Goal: Information Seeking & Learning: Learn about a topic

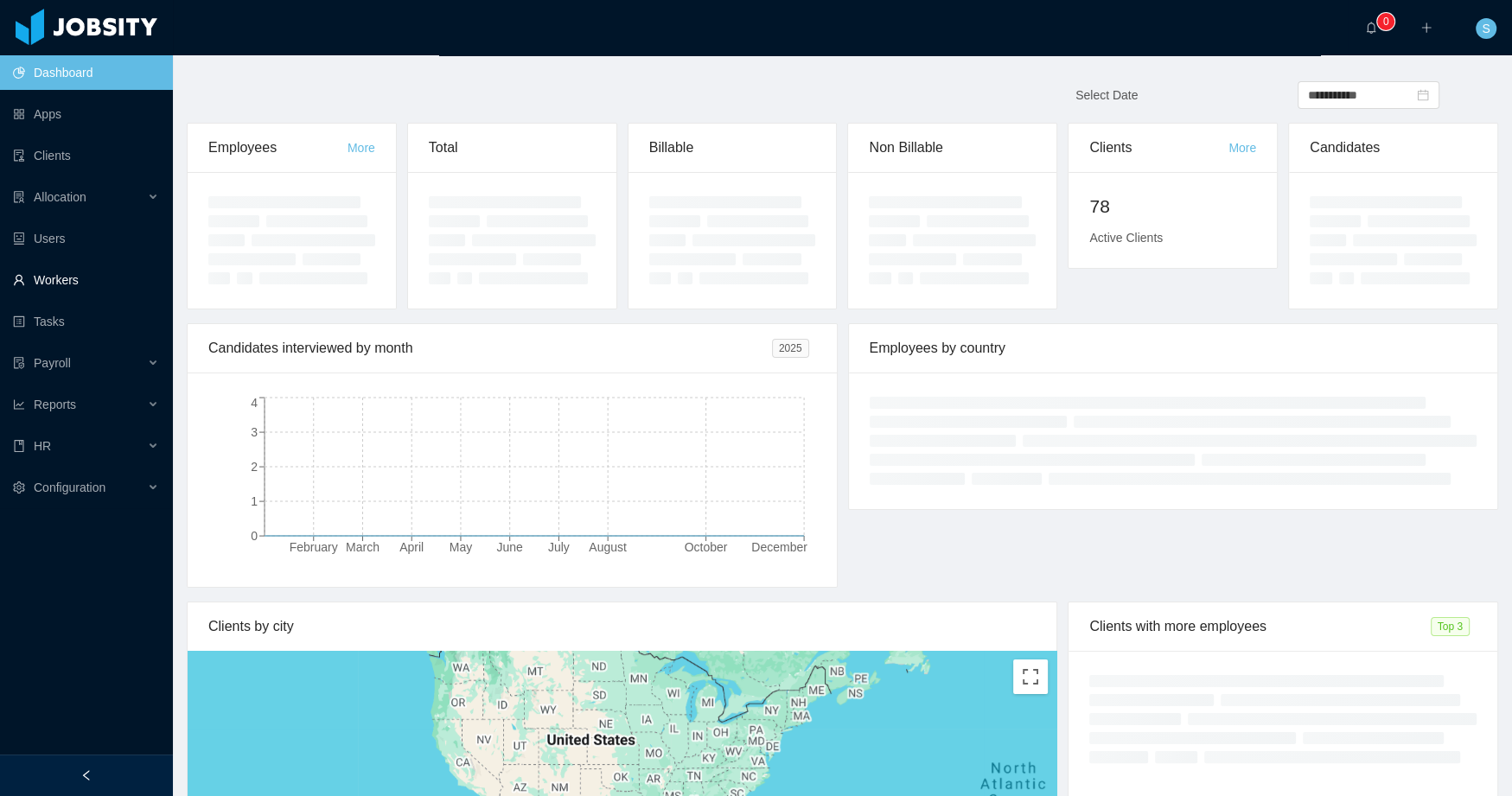
click at [71, 281] on link "Workers" at bounding box center [85, 279] width 146 height 34
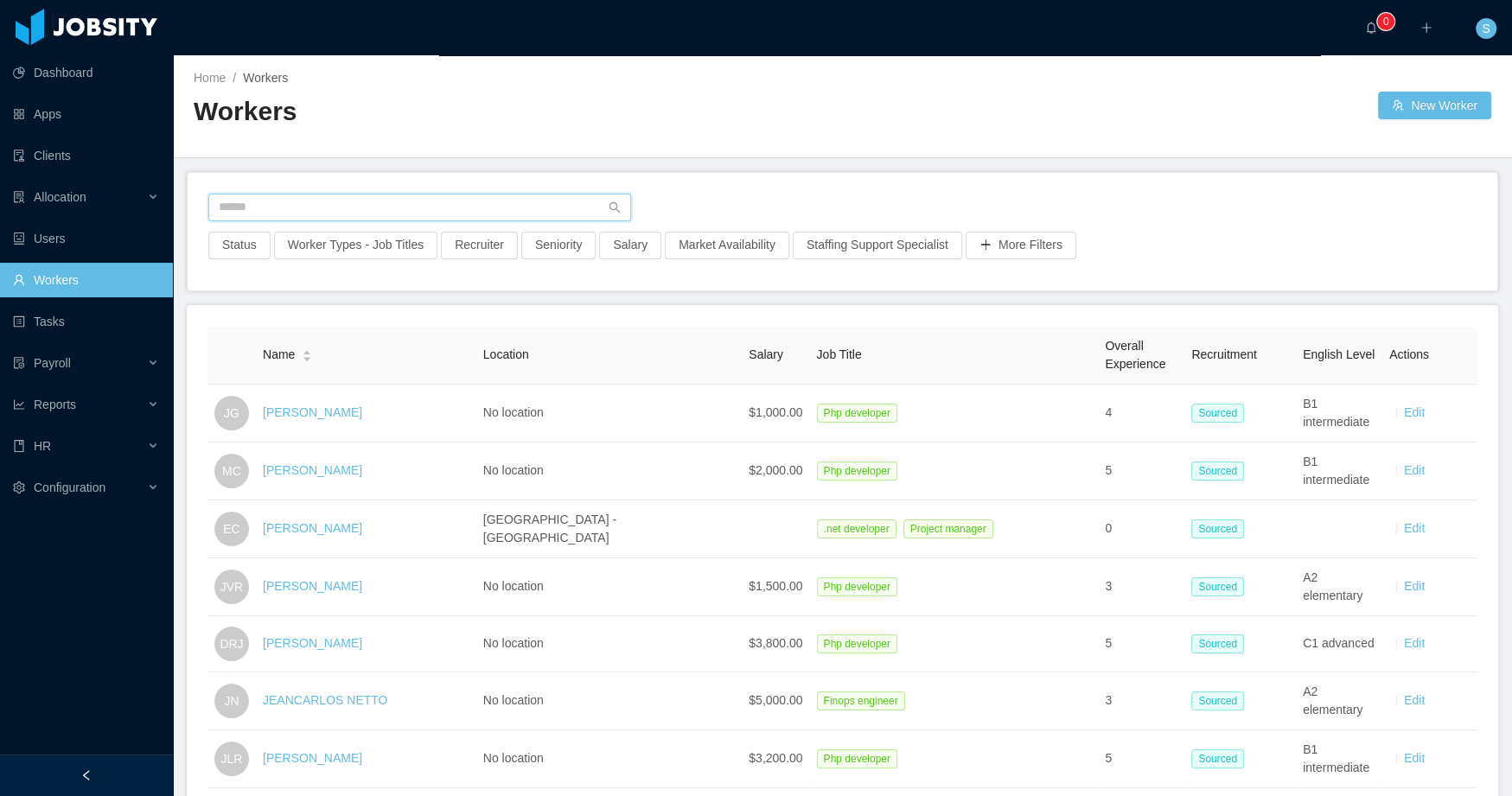
click at [444, 204] on input "text" at bounding box center [419, 208] width 422 height 28
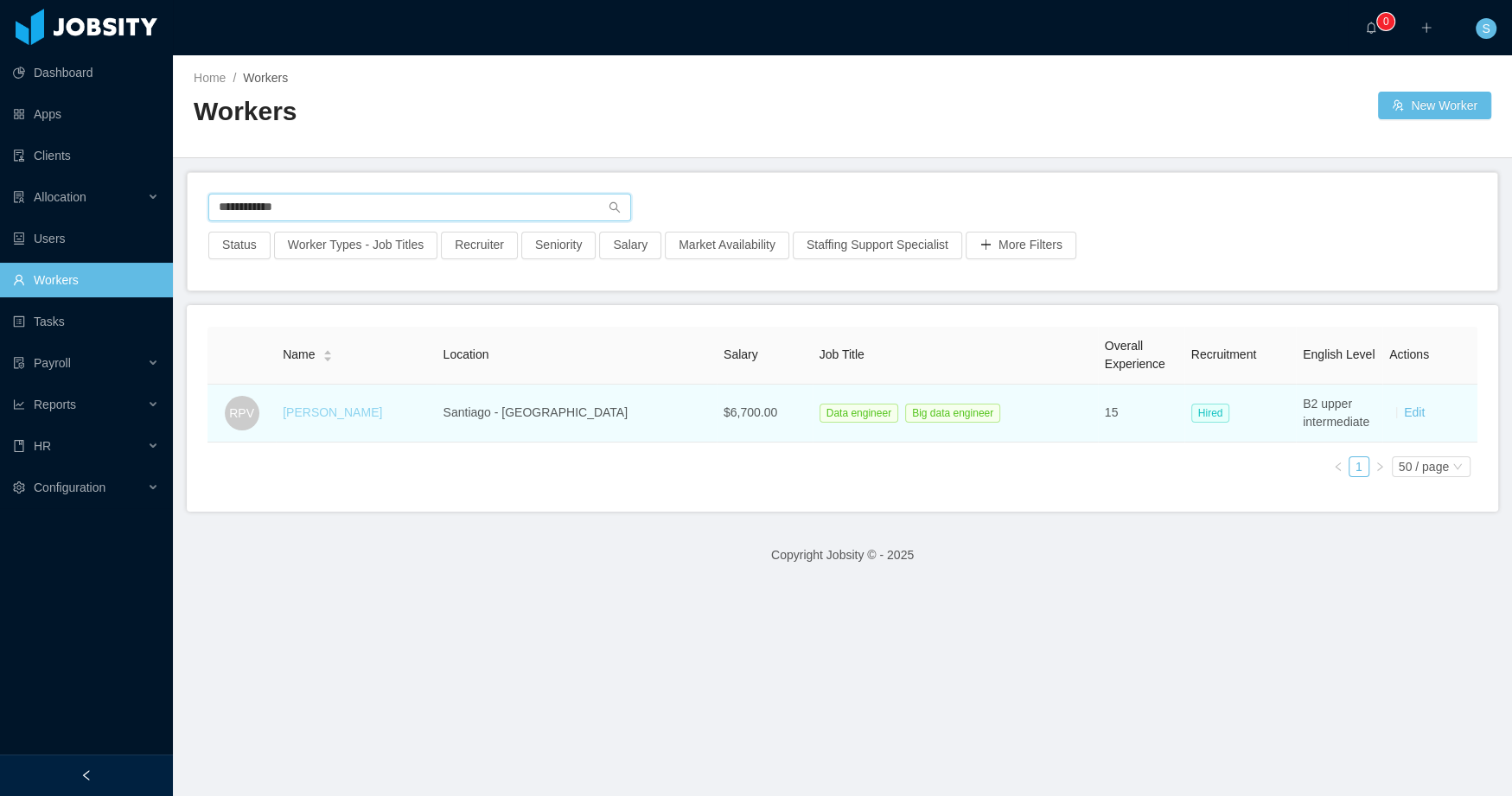
type input "**********"
click at [382, 415] on link "Rodrigo Parada Vásquez" at bounding box center [332, 412] width 99 height 14
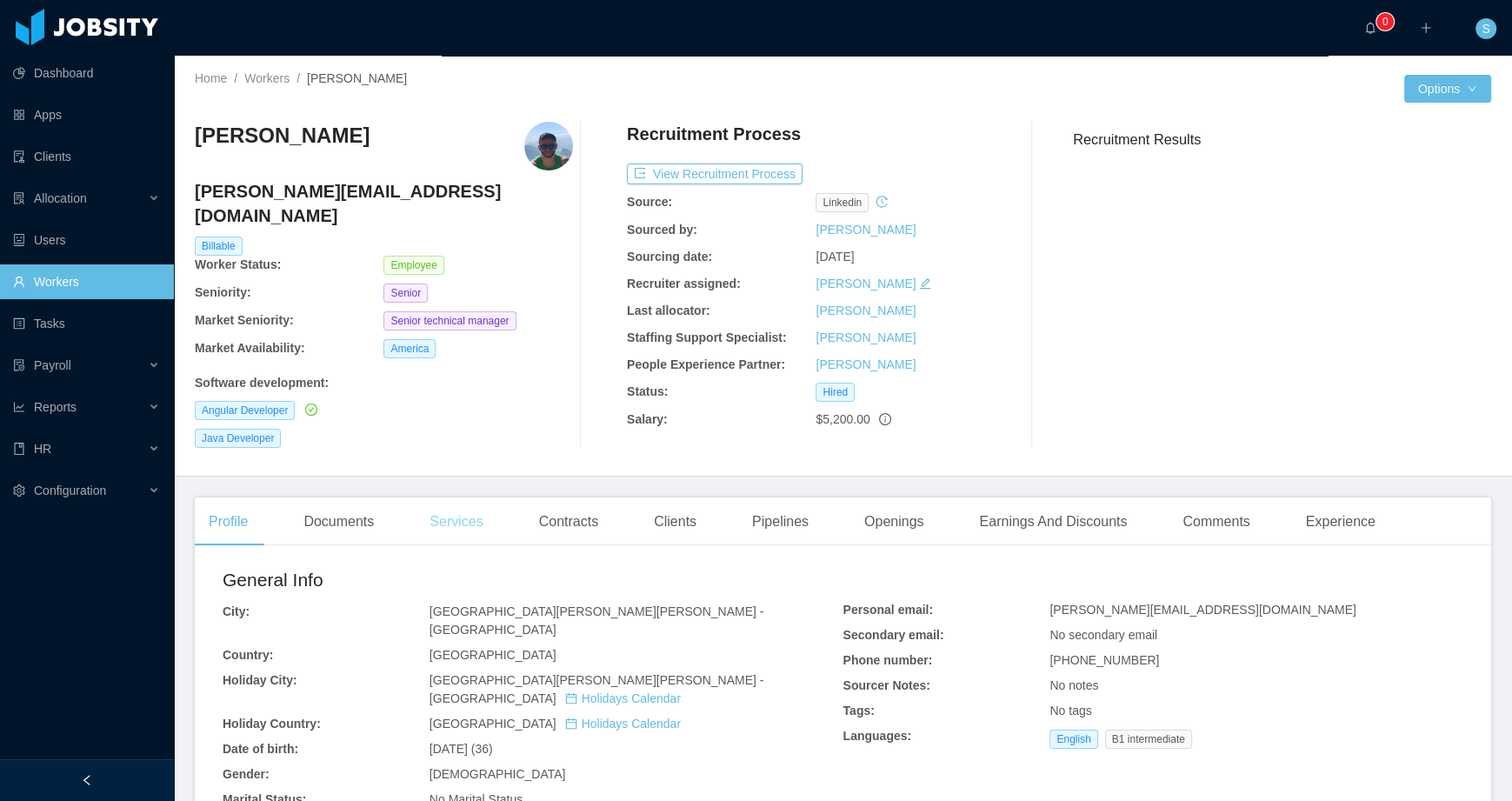
click at [460, 506] on div "Services" at bounding box center [455, 522] width 81 height 49
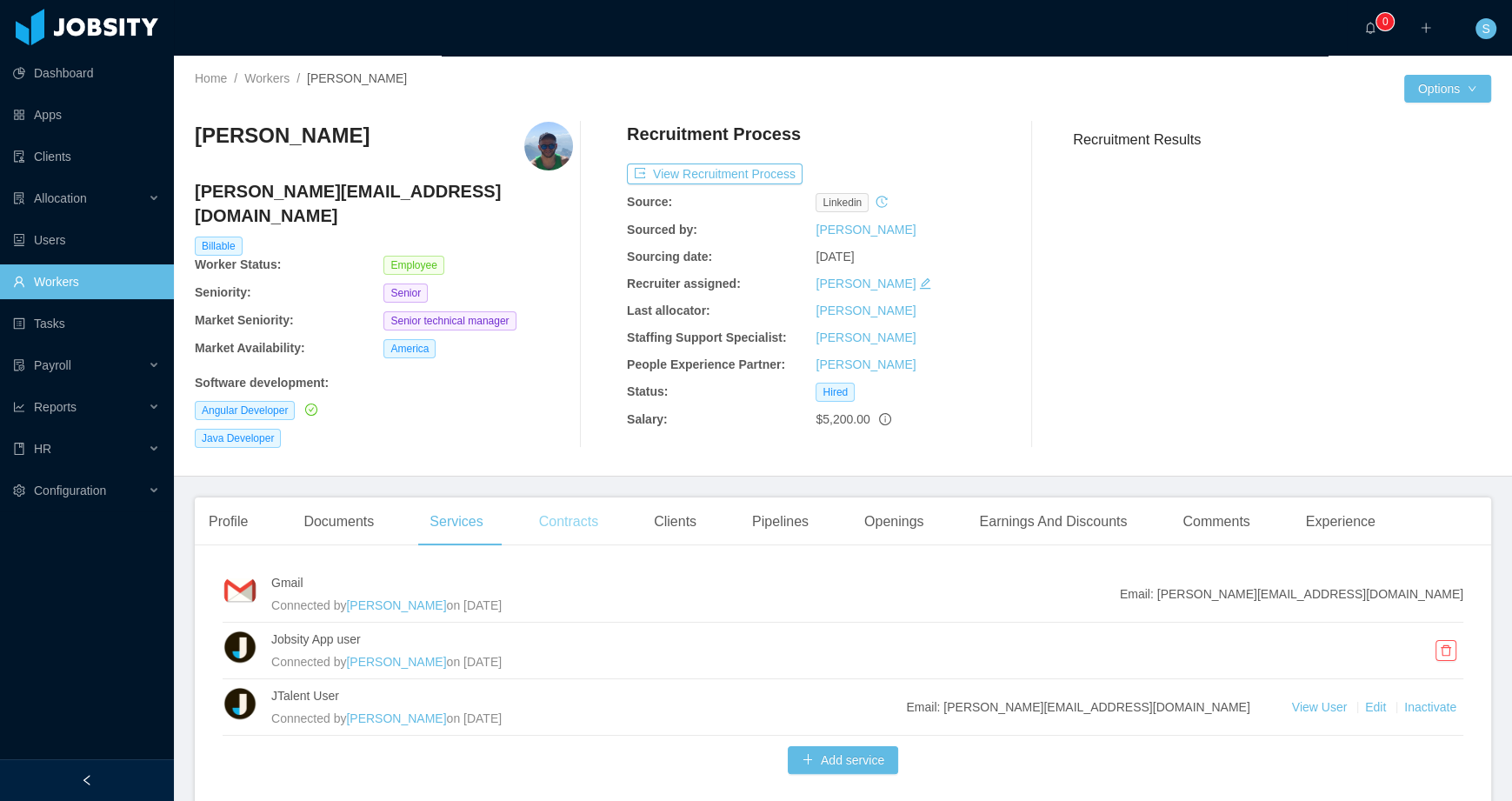
click at [545, 501] on div "Contracts" at bounding box center [568, 522] width 87 height 49
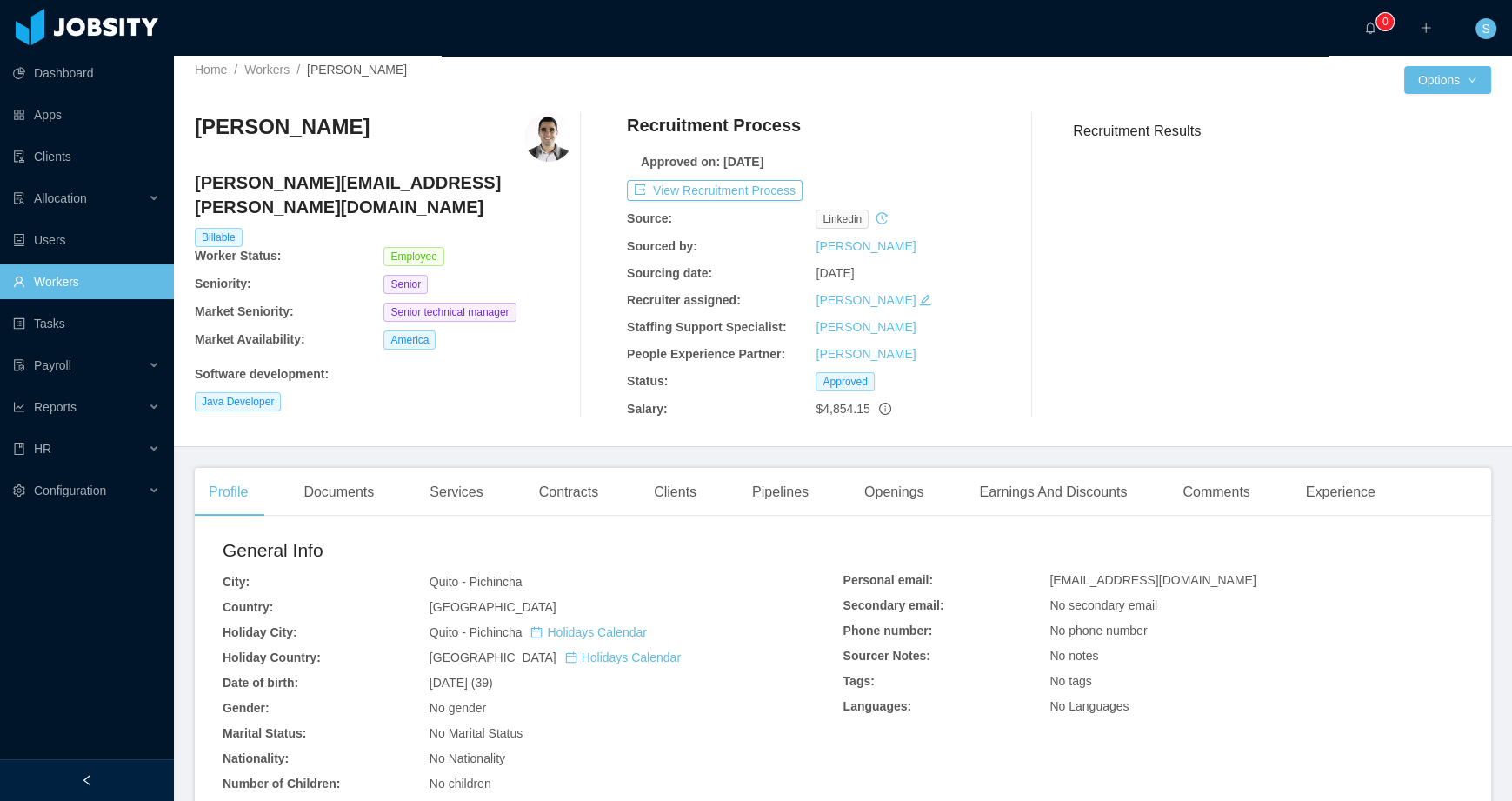
scroll to position [24, 0]
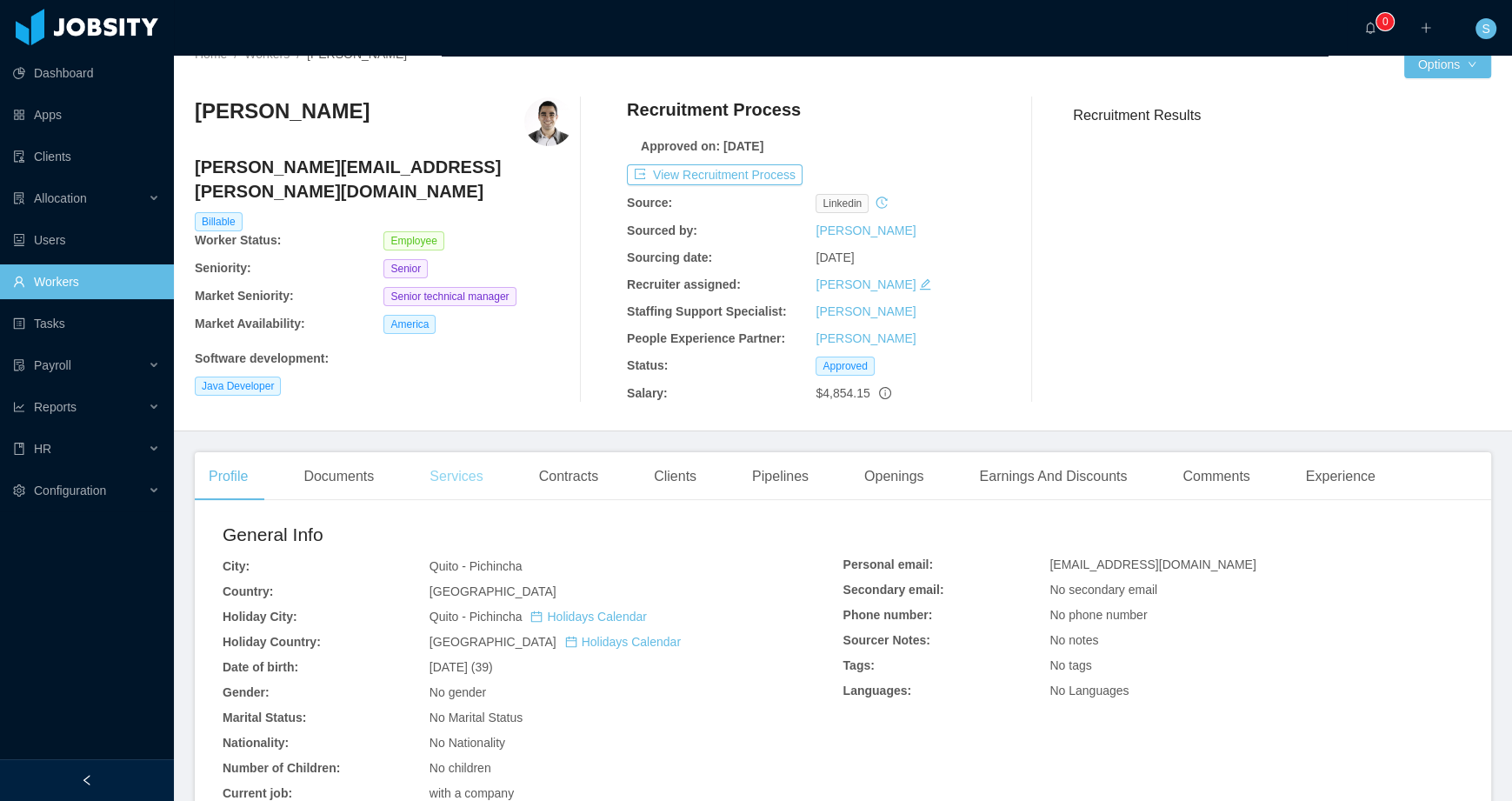
click at [456, 477] on div "Services" at bounding box center [455, 476] width 81 height 49
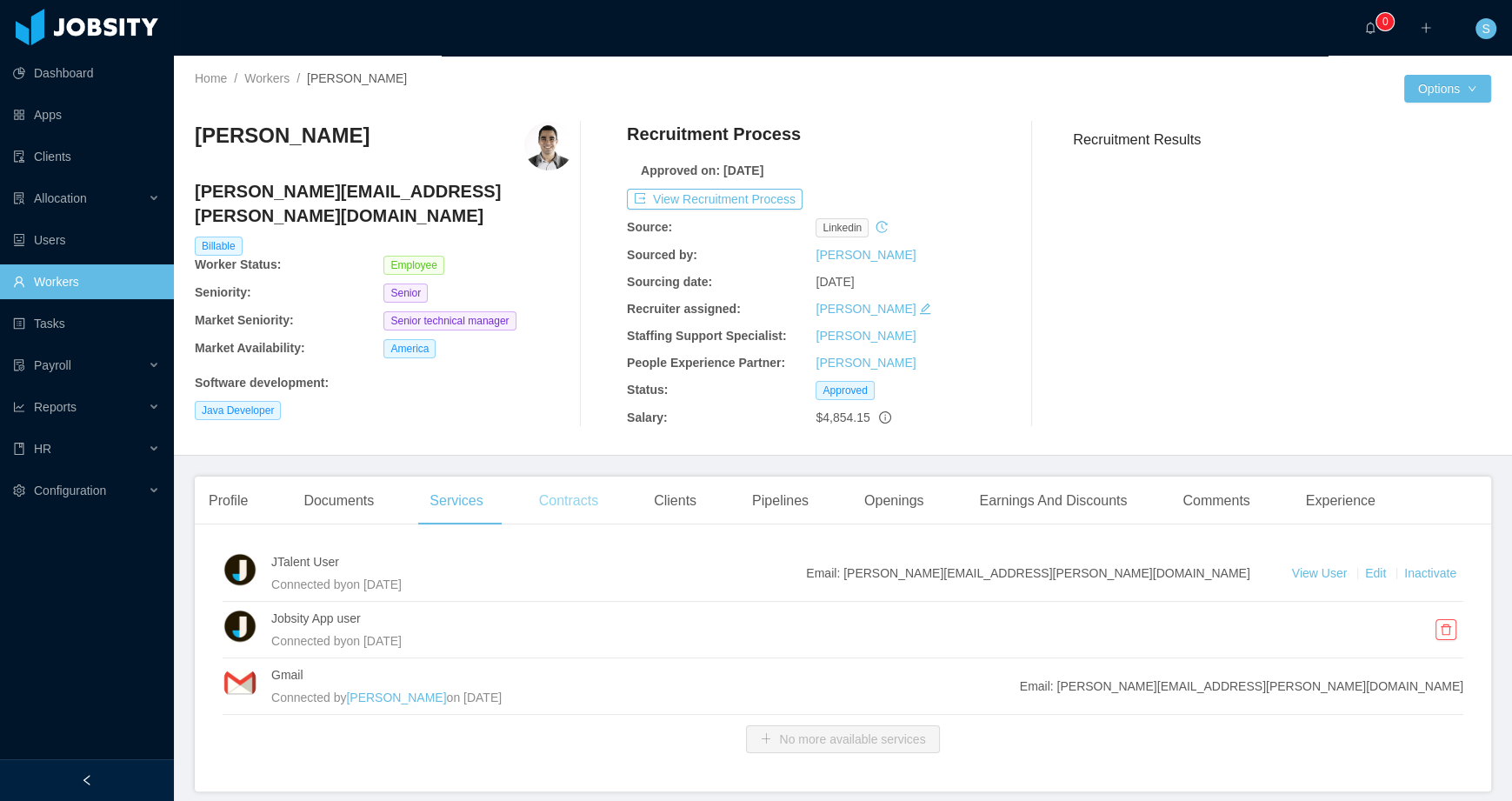
click at [589, 495] on div "Contracts" at bounding box center [568, 500] width 87 height 49
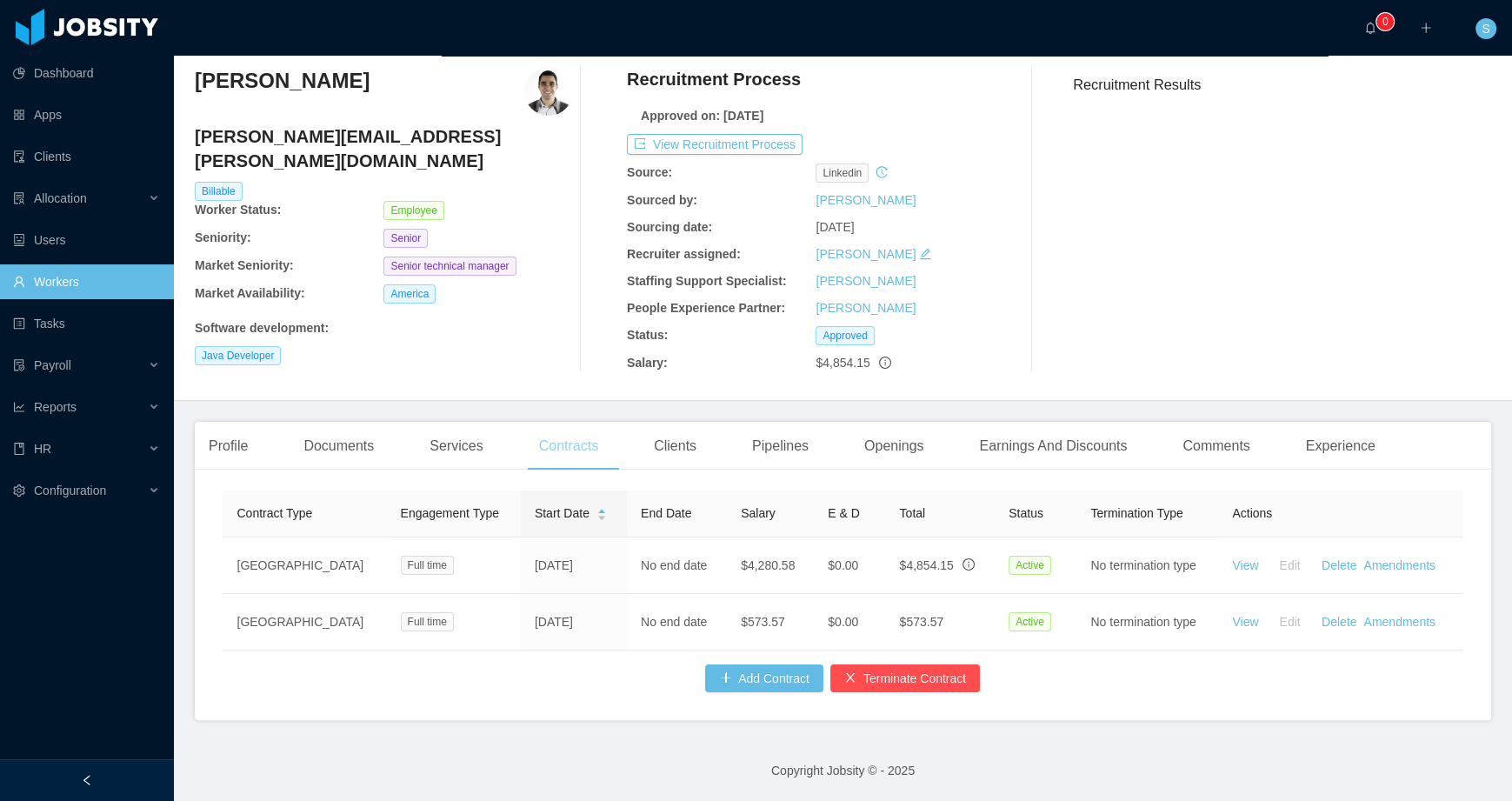
scroll to position [69, 0]
click at [676, 429] on div "Clients" at bounding box center [674, 446] width 70 height 49
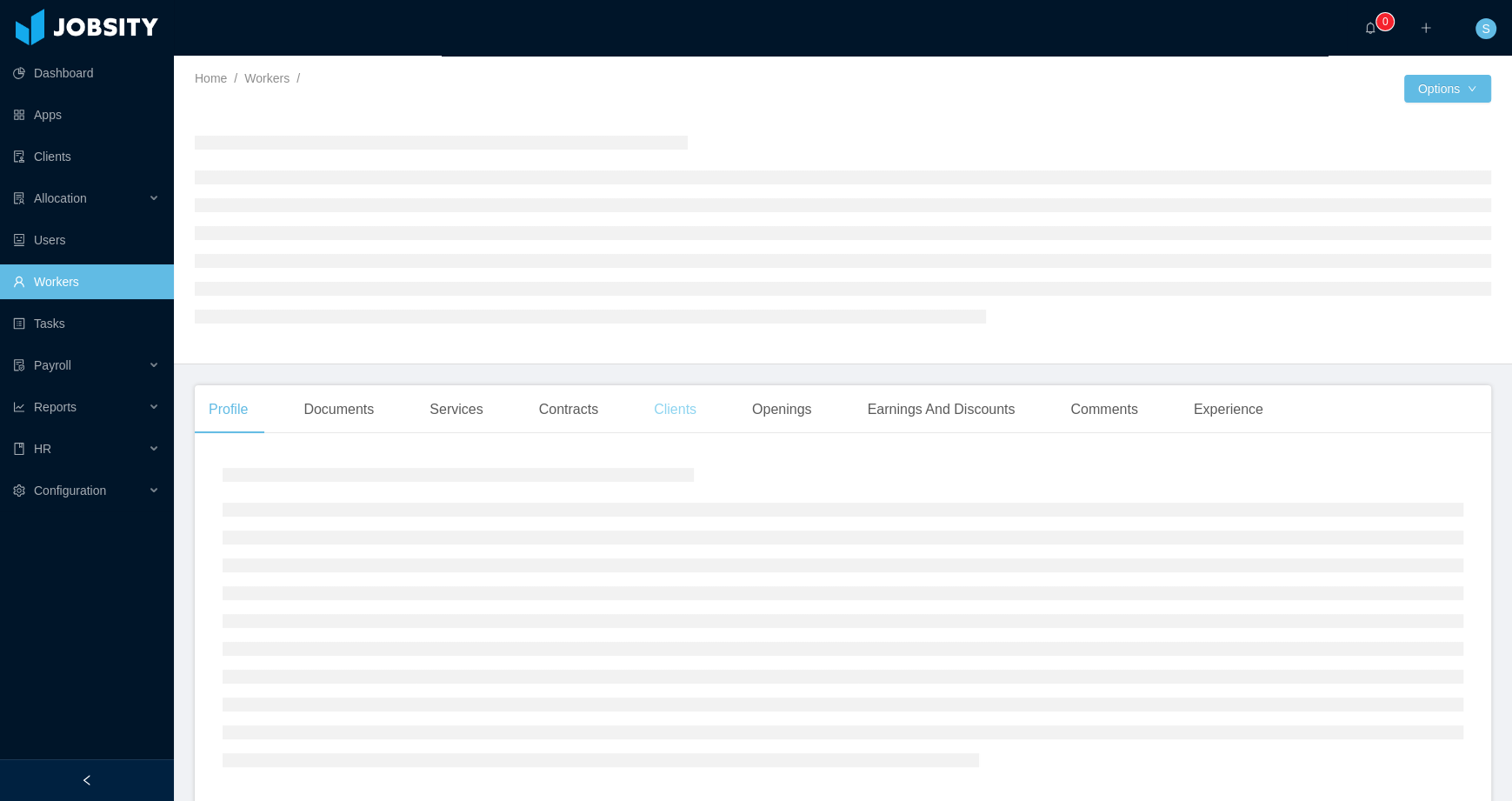
click at [690, 408] on div "Clients" at bounding box center [674, 410] width 70 height 49
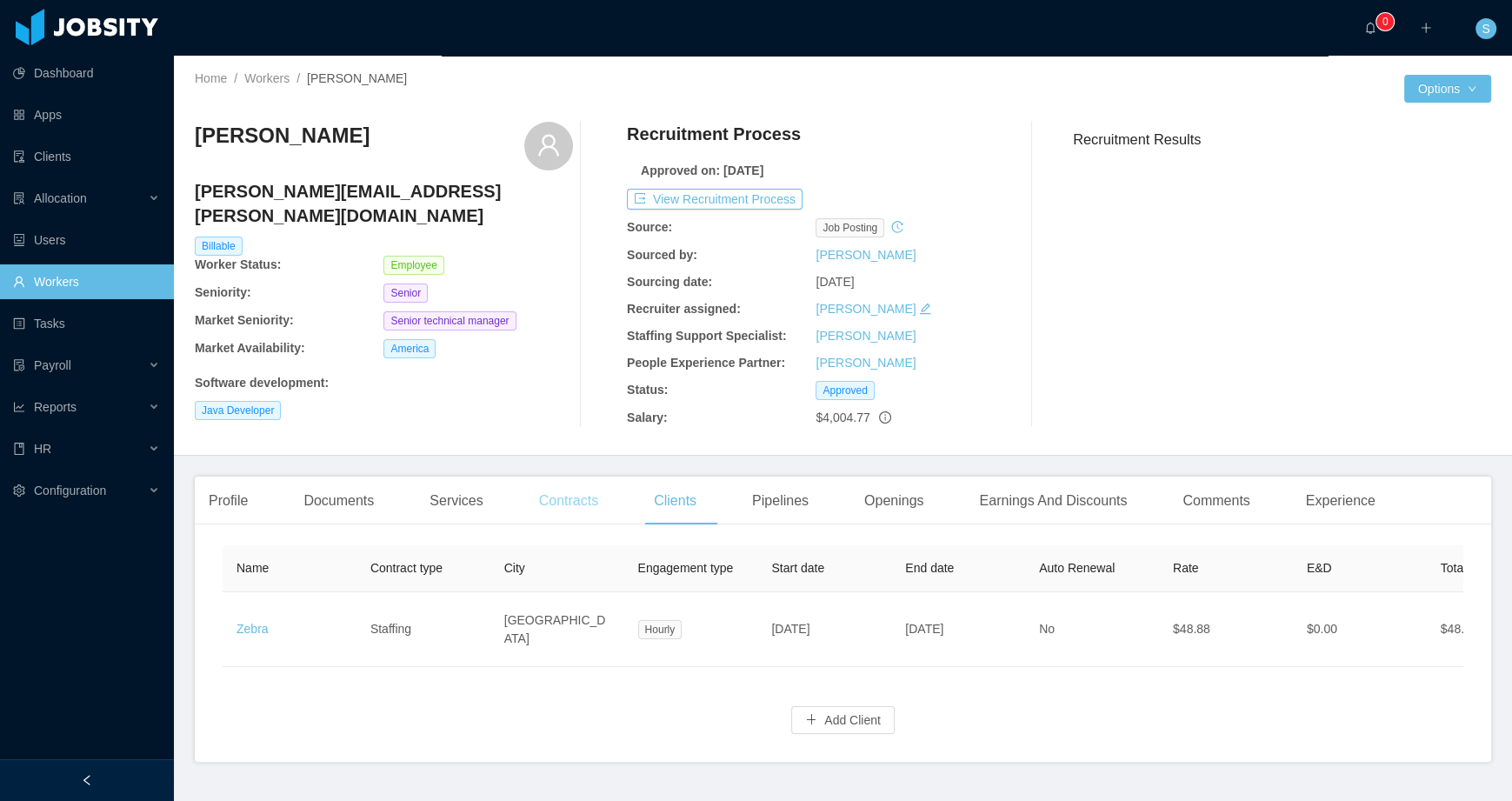
click at [601, 513] on div "Contracts" at bounding box center [568, 500] width 87 height 49
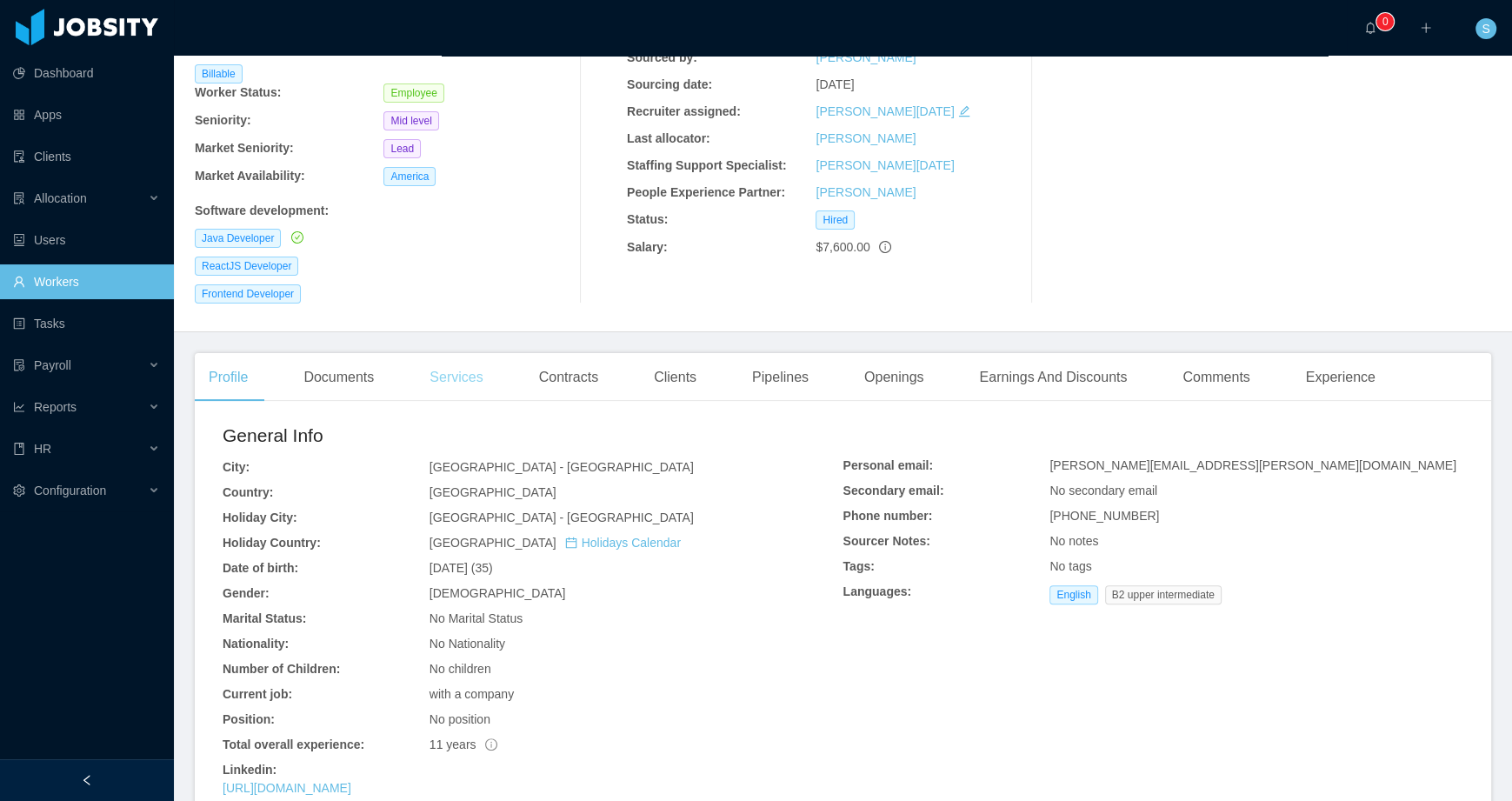
click at [458, 362] on div "Services" at bounding box center [455, 377] width 81 height 49
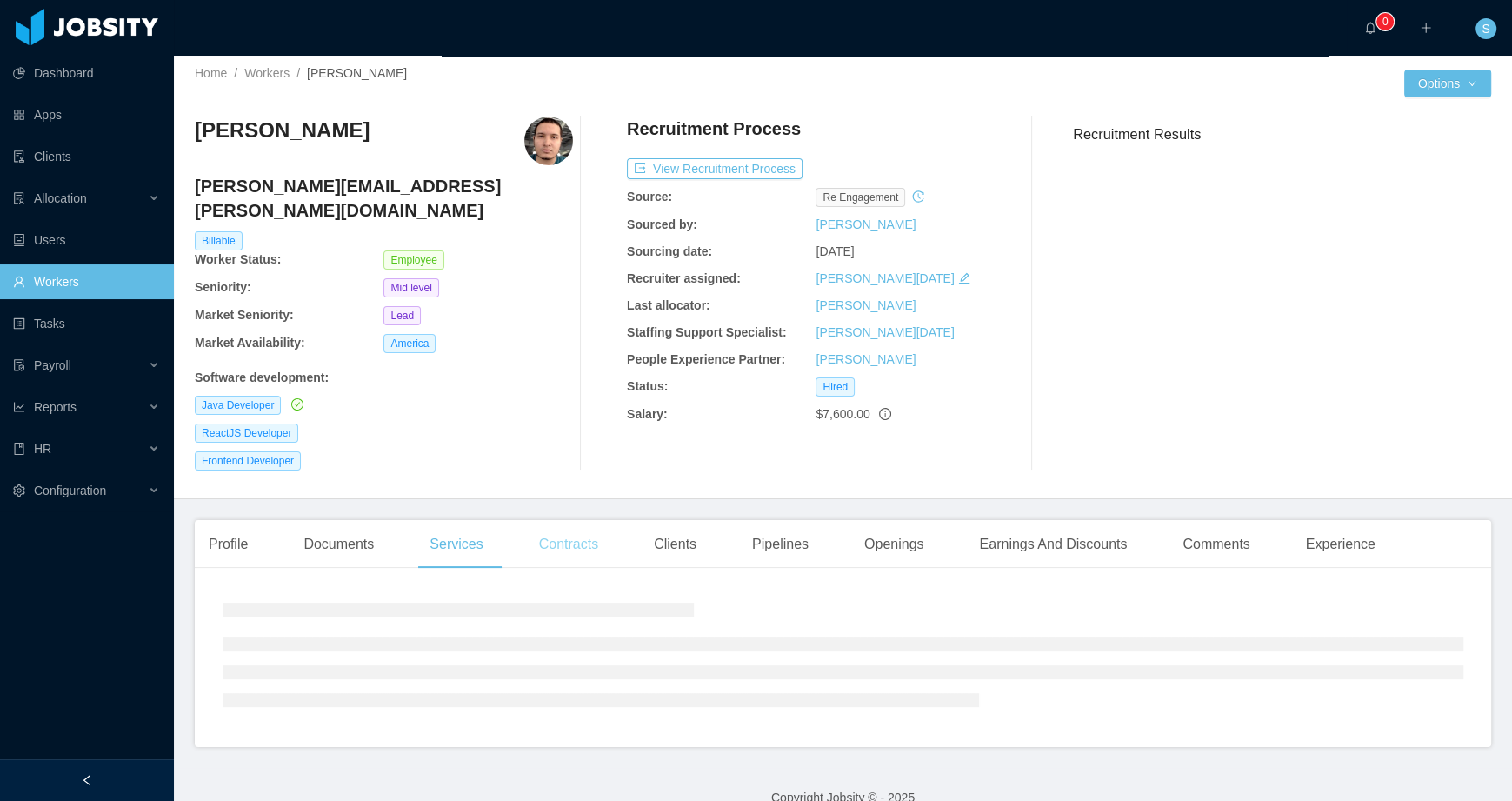
scroll to position [148, 0]
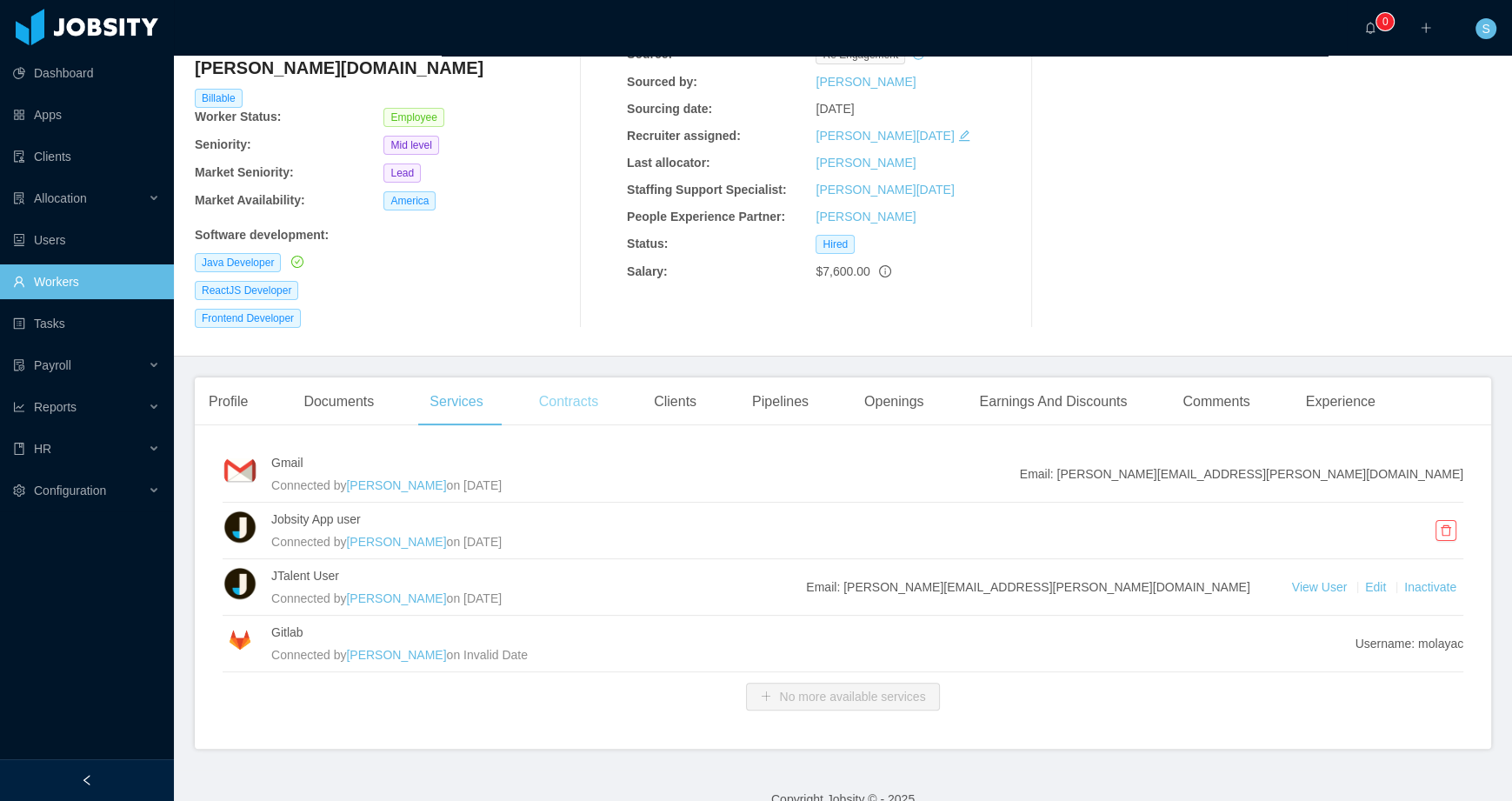
click at [570, 377] on div "Contracts" at bounding box center [568, 401] width 87 height 49
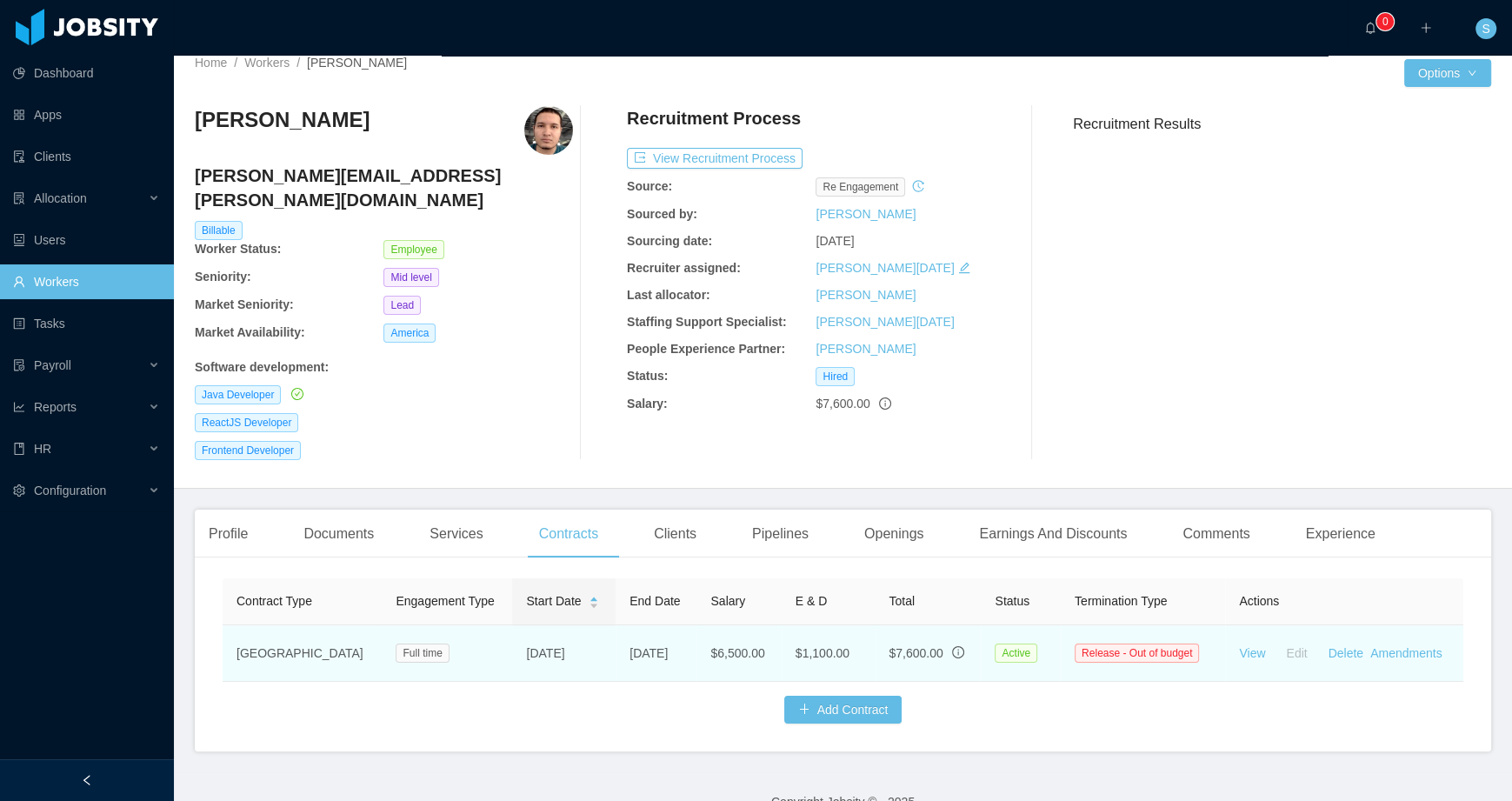
scroll to position [16, 0]
drag, startPoint x: 507, startPoint y: 663, endPoint x: 484, endPoint y: 650, distance: 26.4
click at [512, 650] on td "[DATE]" at bounding box center [564, 653] width 104 height 57
click at [512, 666] on td "[DATE]" at bounding box center [564, 653] width 104 height 57
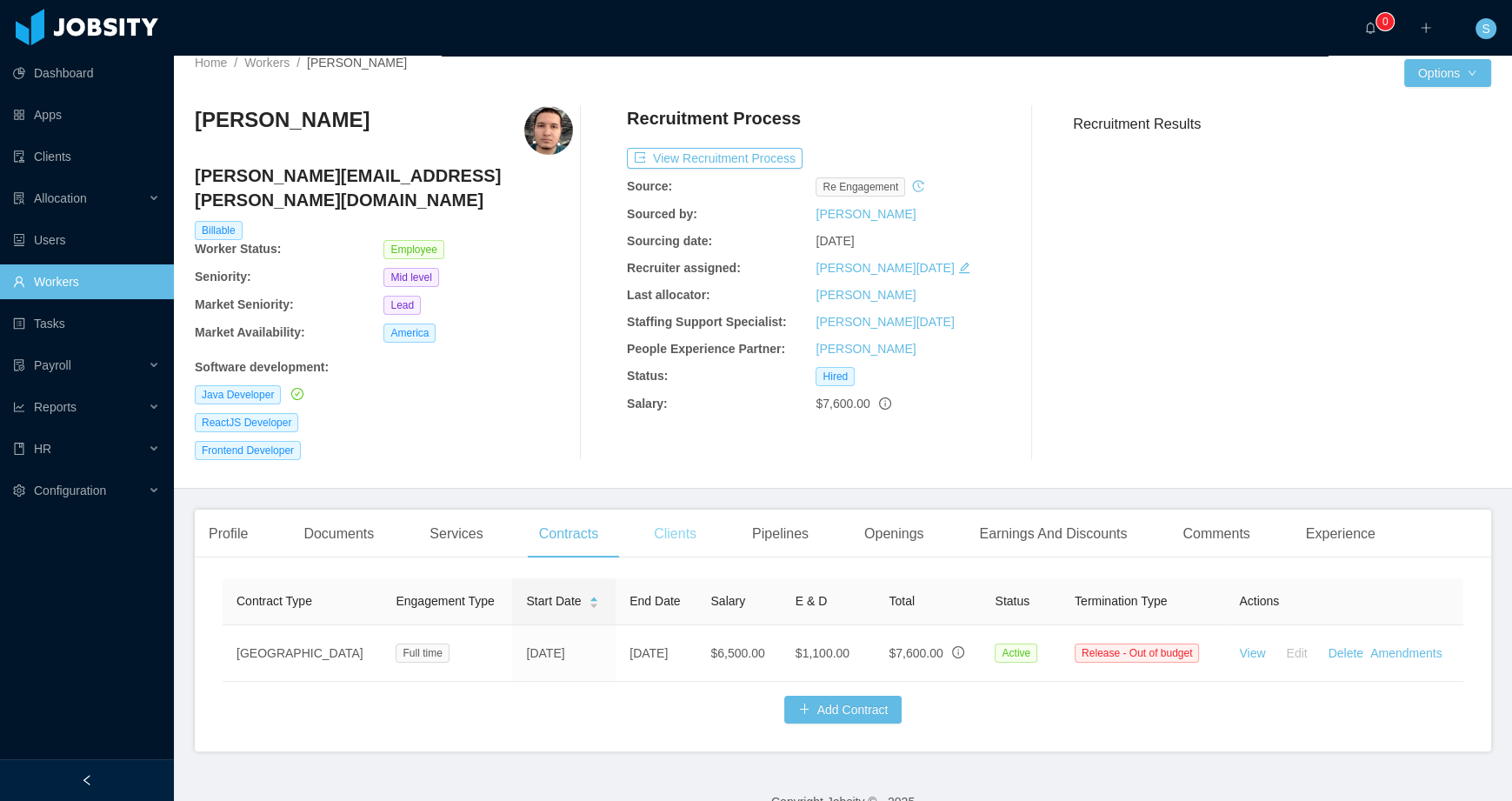
click at [675, 510] on div "Clients" at bounding box center [674, 534] width 70 height 49
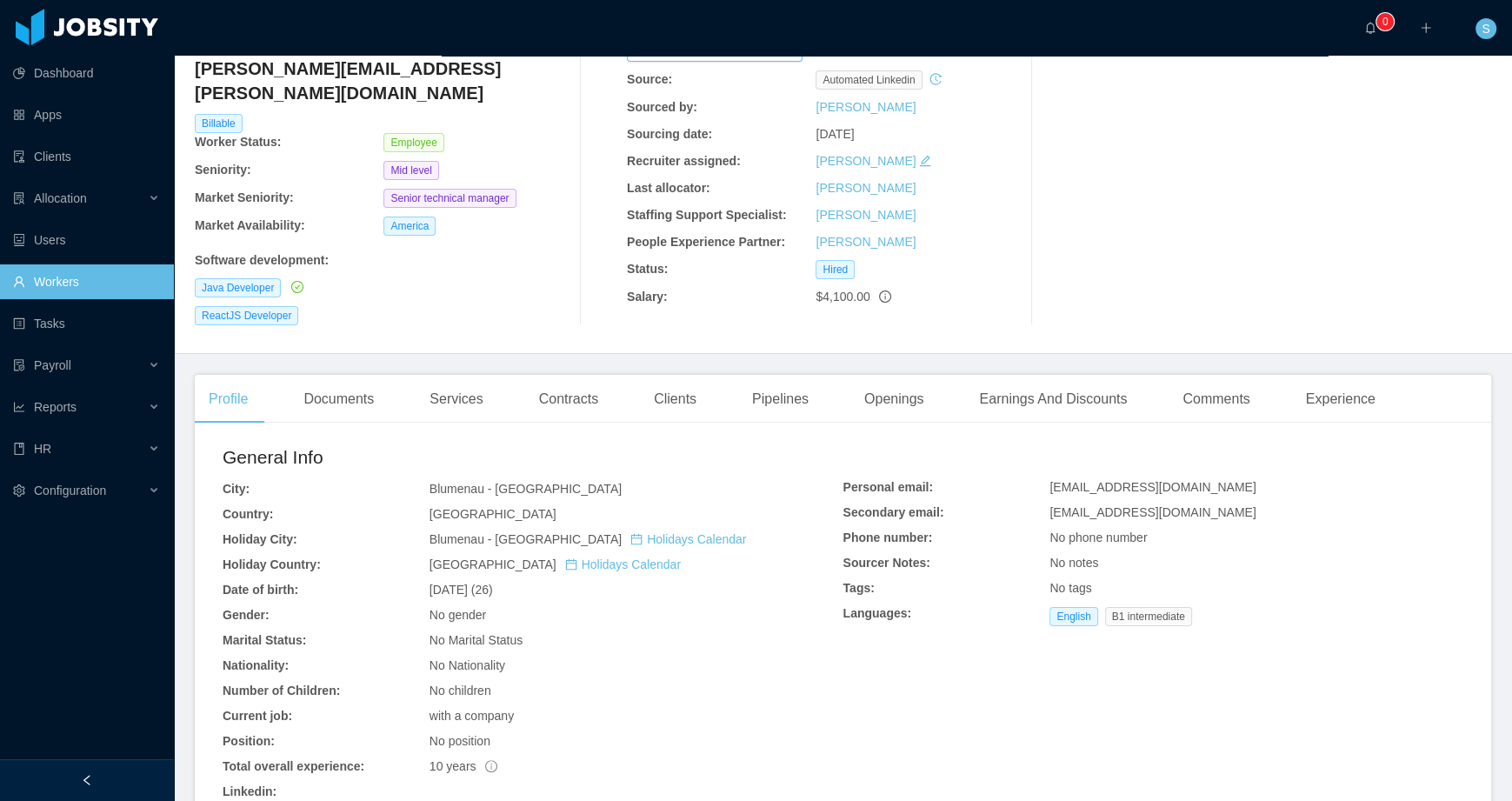
scroll to position [153, 0]
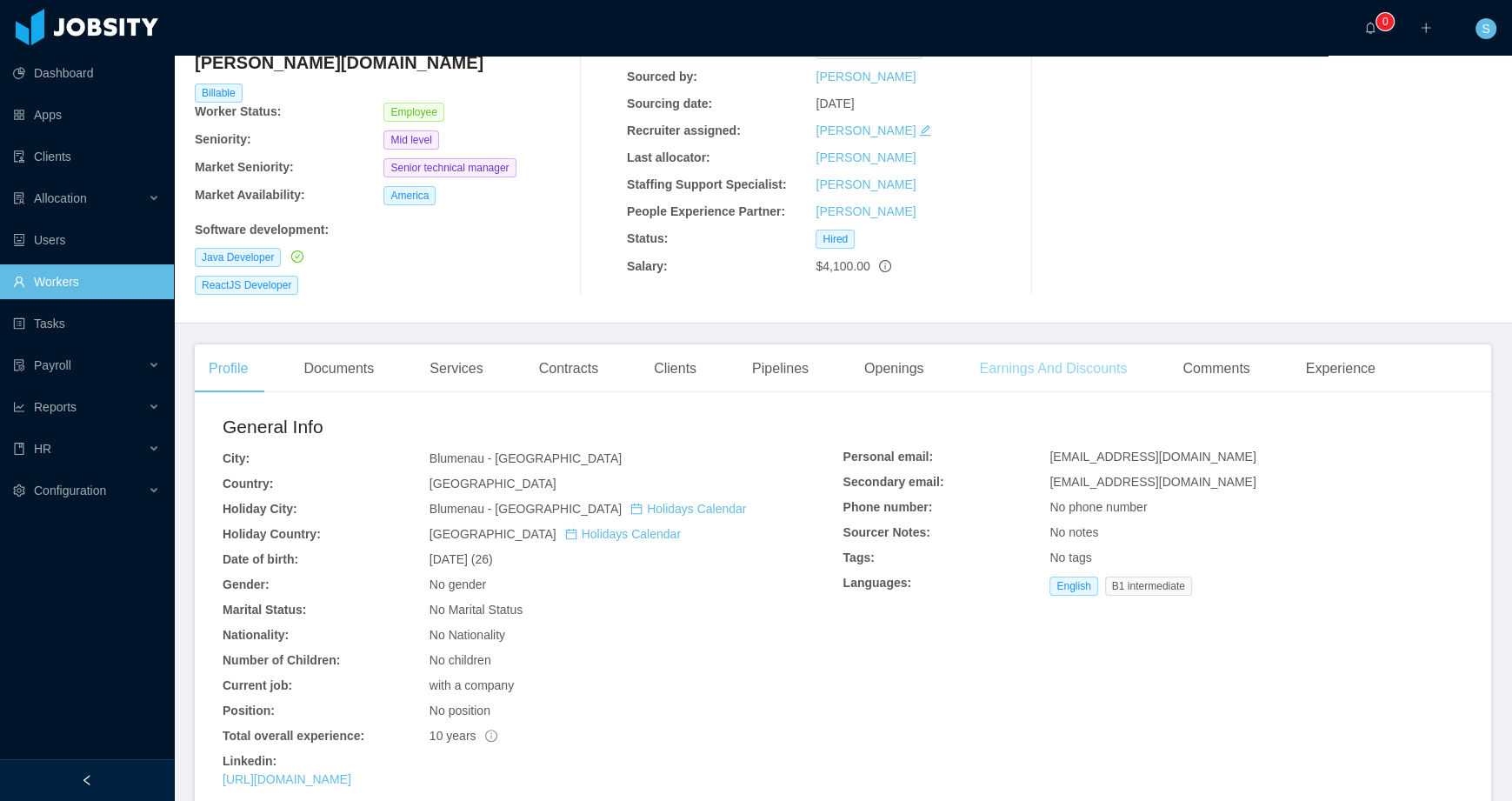
click at [1085, 353] on div "Earnings And Discounts" at bounding box center [1053, 369] width 175 height 49
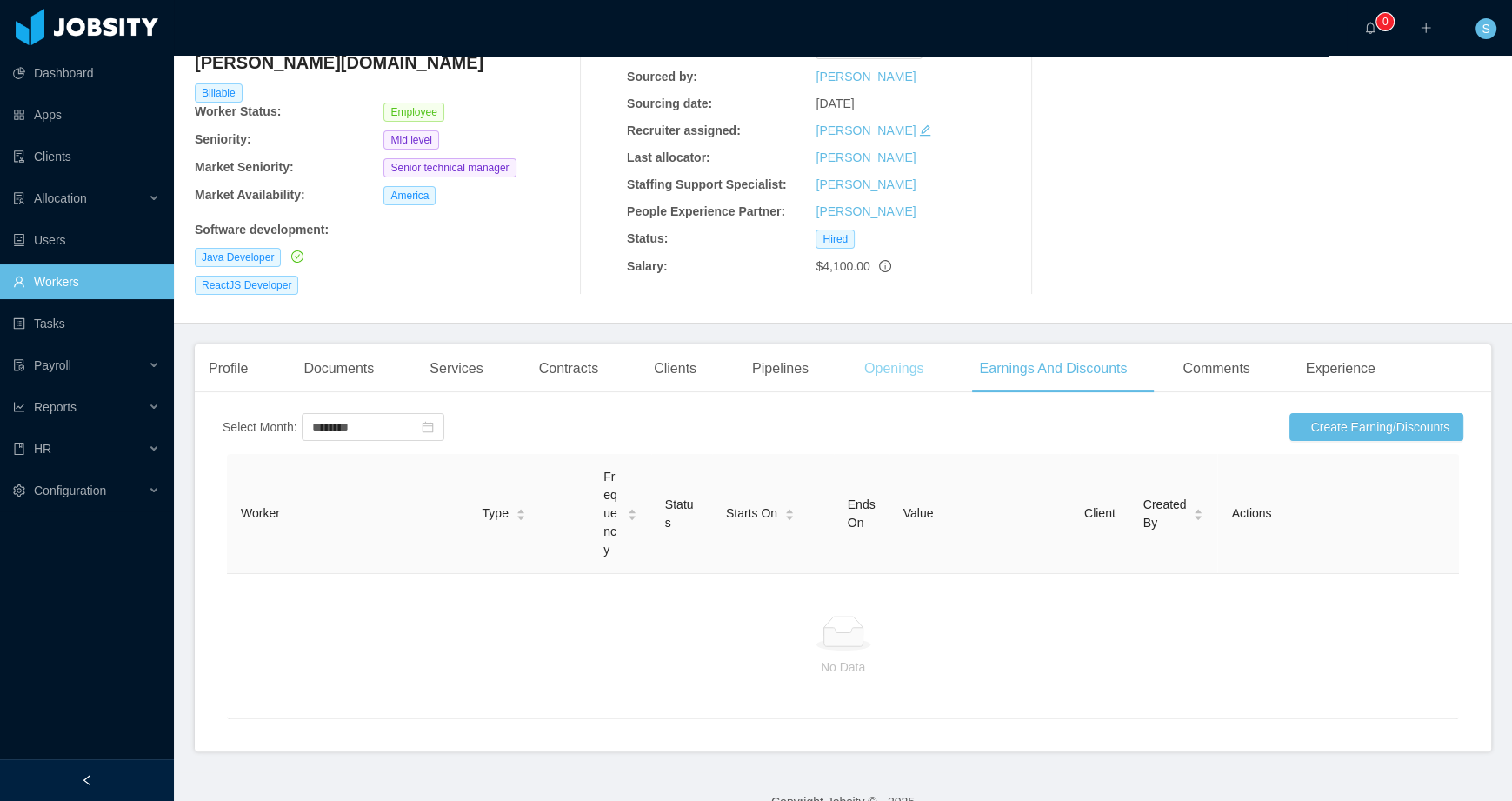
click at [925, 363] on div "Openings" at bounding box center [894, 369] width 88 height 49
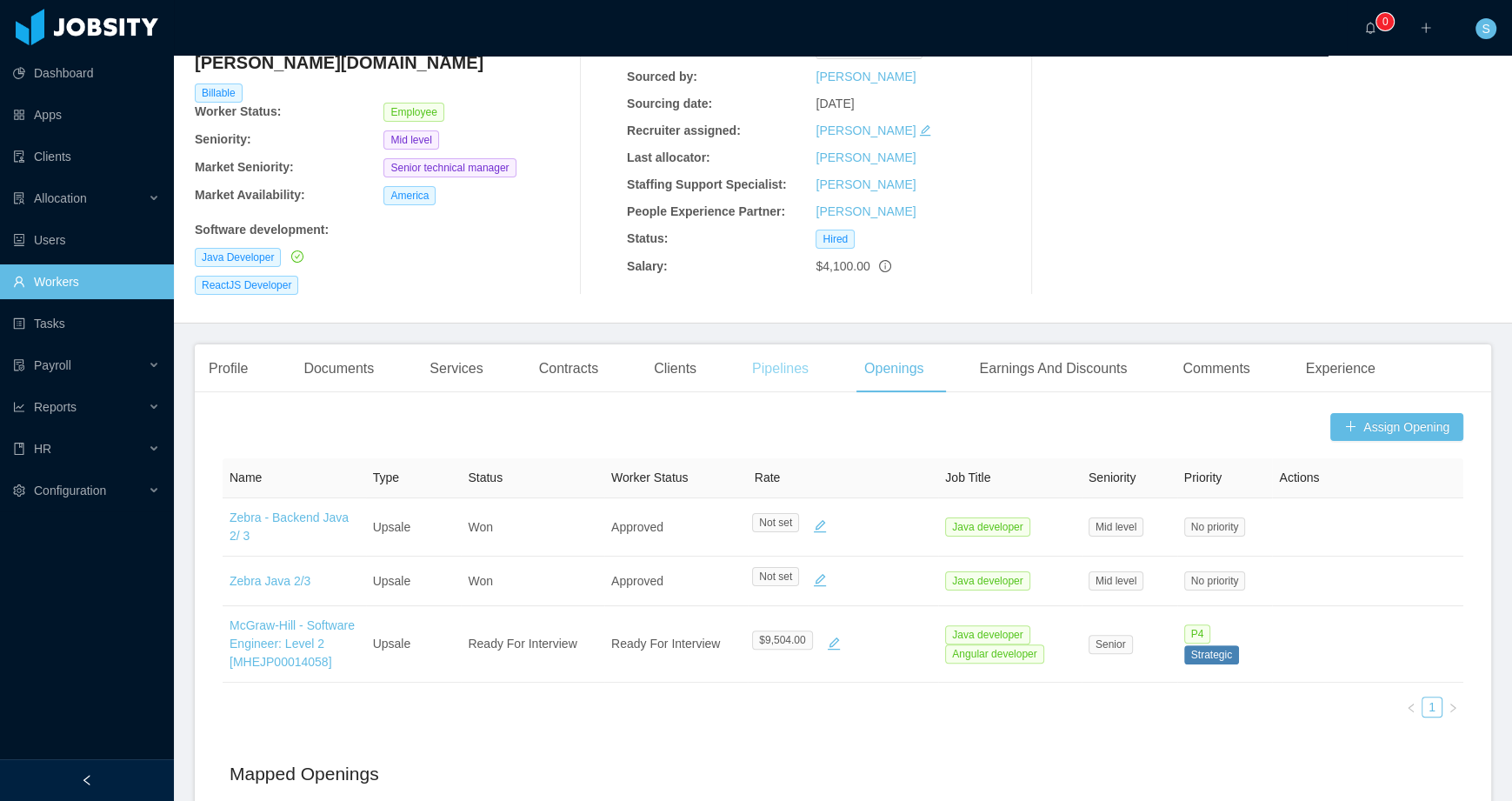
click at [776, 351] on div "Pipelines" at bounding box center [780, 369] width 84 height 49
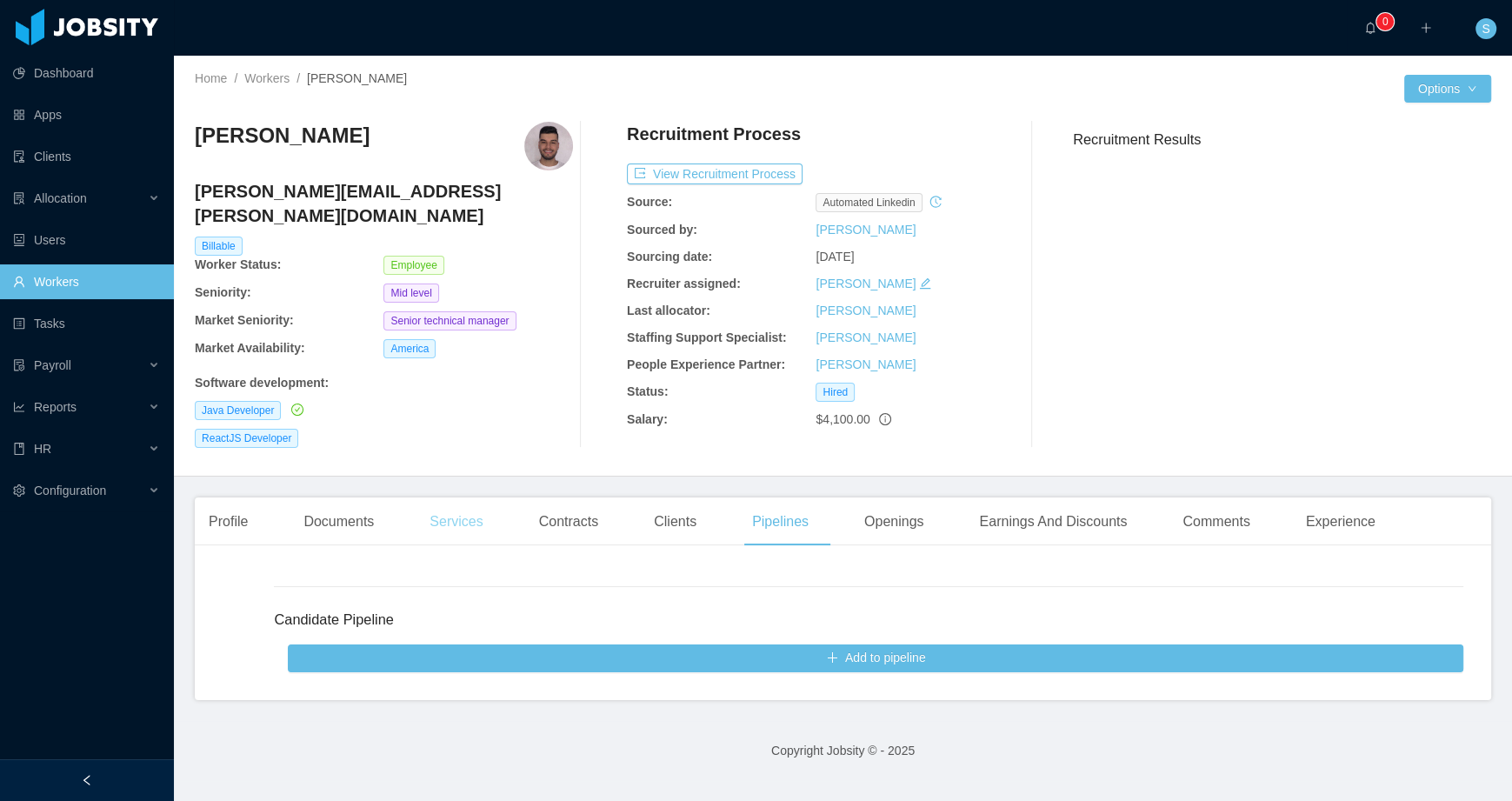
click at [490, 501] on div "Services" at bounding box center [455, 522] width 81 height 49
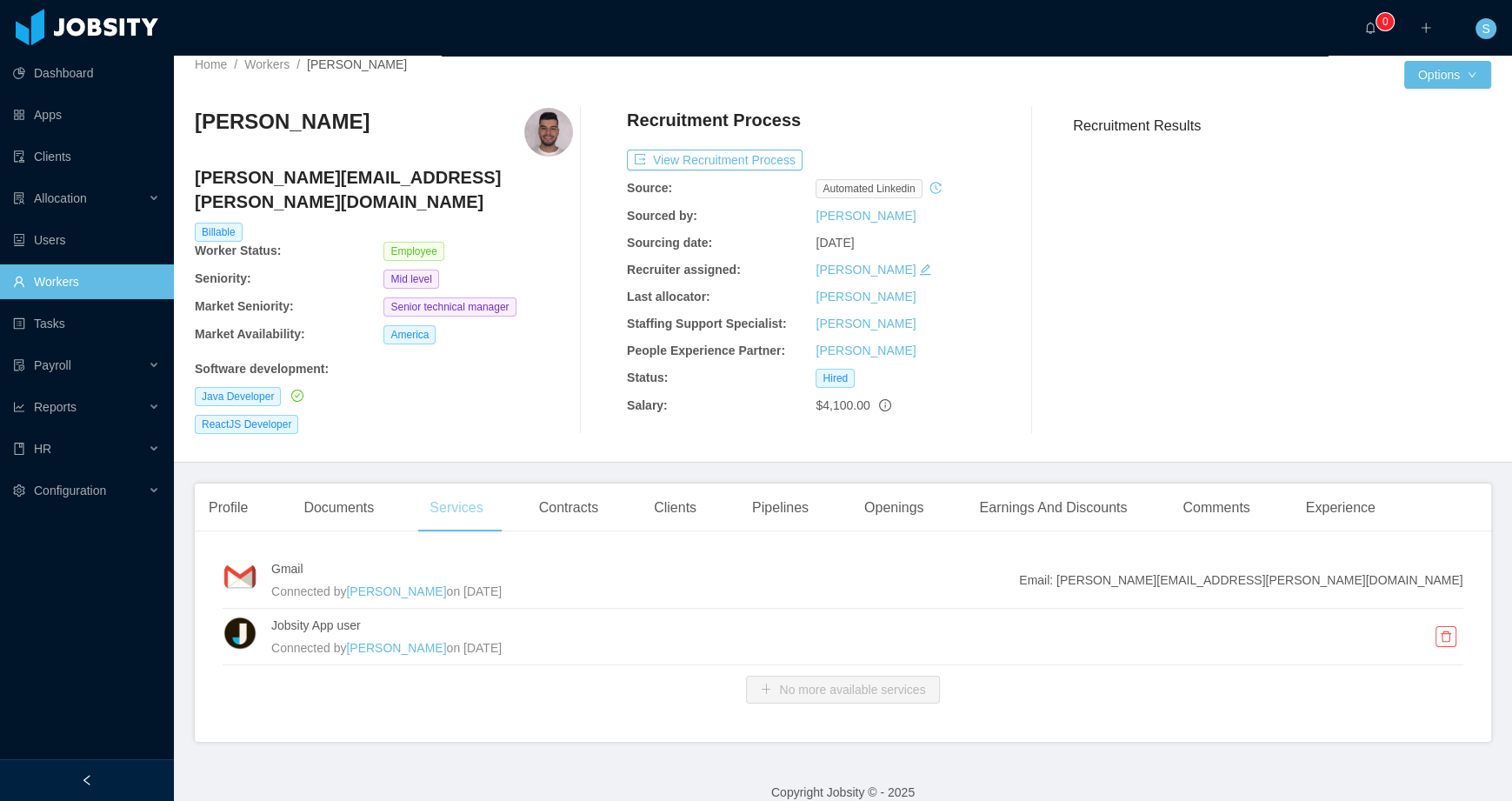
scroll to position [14, 0]
click at [577, 484] on div "Contracts" at bounding box center [568, 508] width 87 height 49
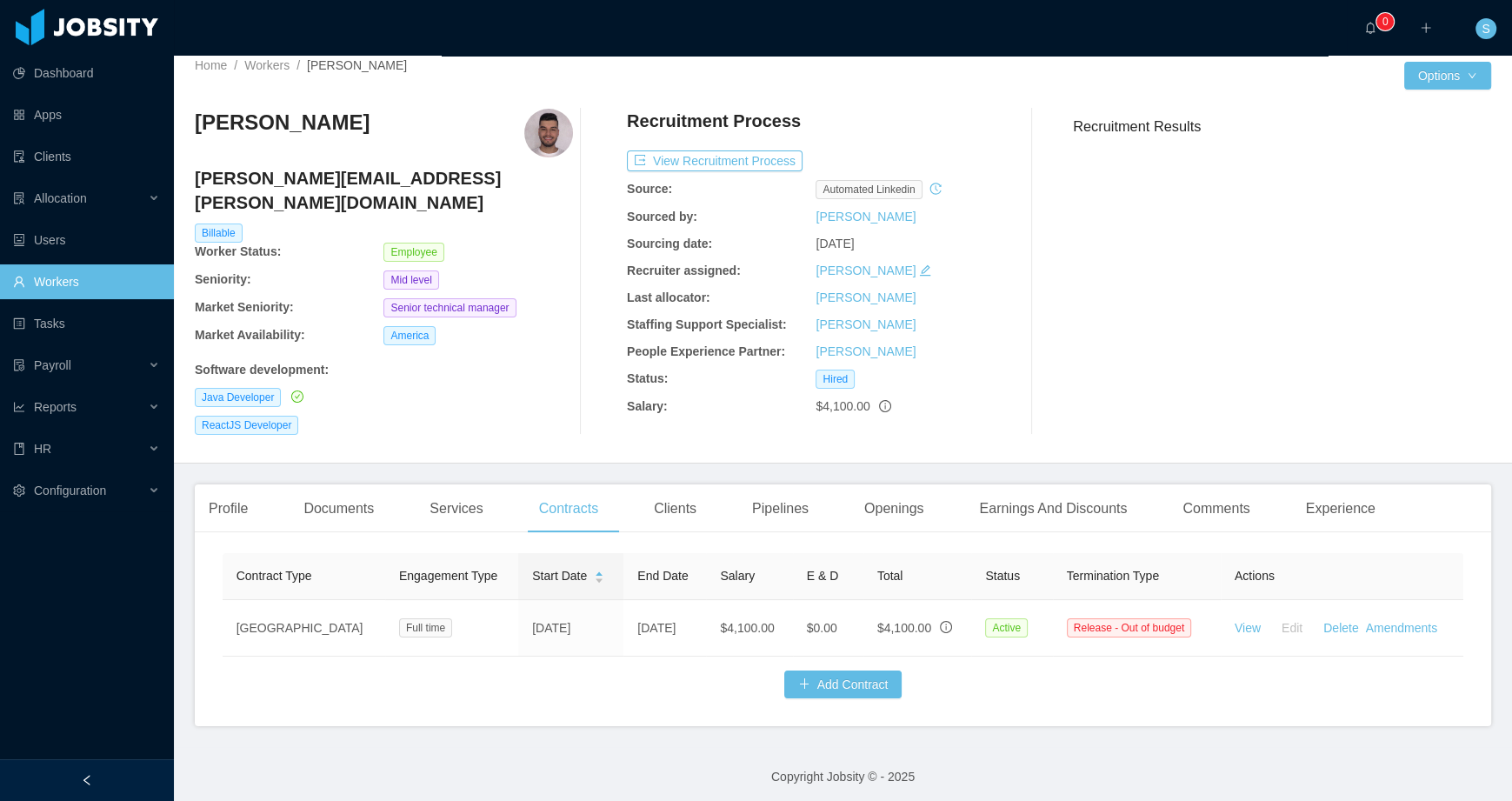
scroll to position [14, 0]
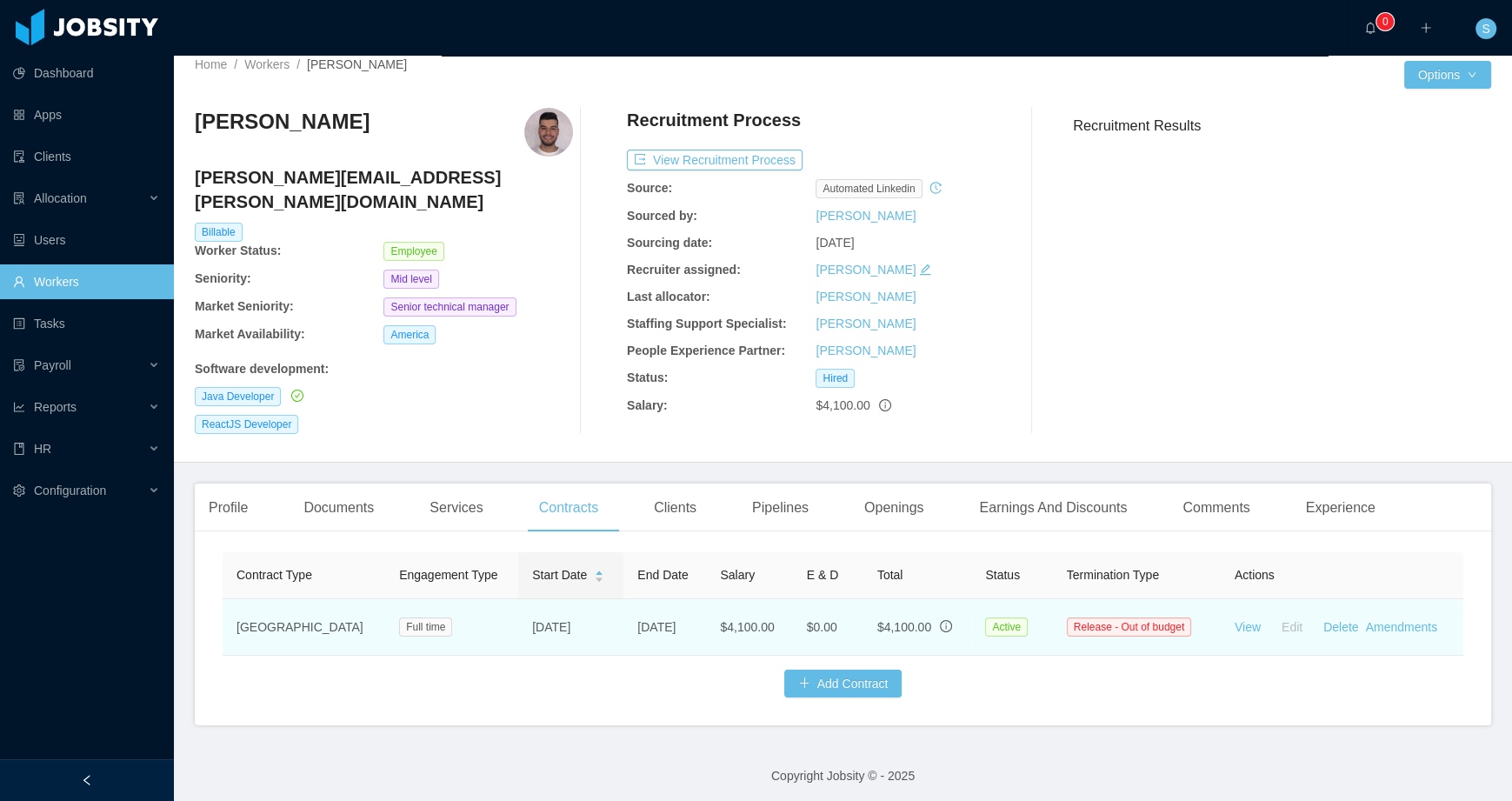
drag, startPoint x: 481, startPoint y: 605, endPoint x: 565, endPoint y: 606, distance: 84.0
click at [565, 606] on td "[DATE]" at bounding box center [570, 627] width 105 height 57
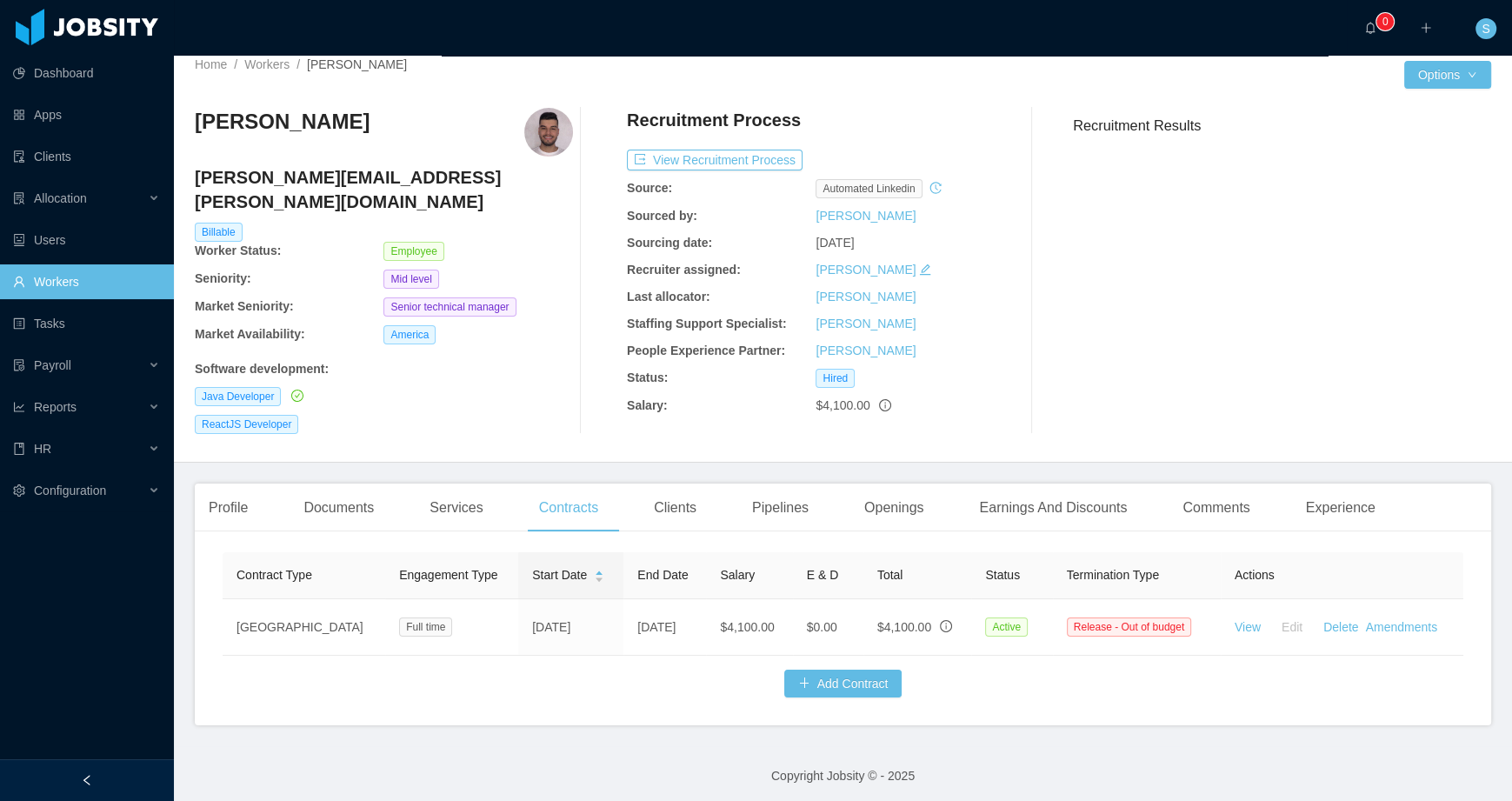
click at [1222, 319] on div "Recruitment Results" at bounding box center [1274, 270] width 432 height 326
